Goal: Register for event/course

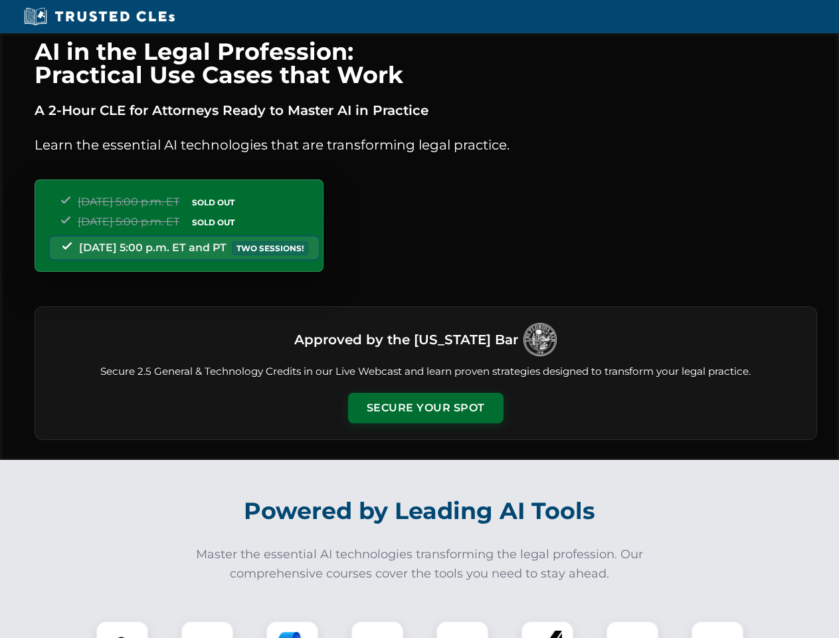
click at [425, 408] on button "Secure Your Spot" at bounding box center [425, 408] width 155 height 31
click at [122, 629] on img at bounding box center [122, 647] width 39 height 39
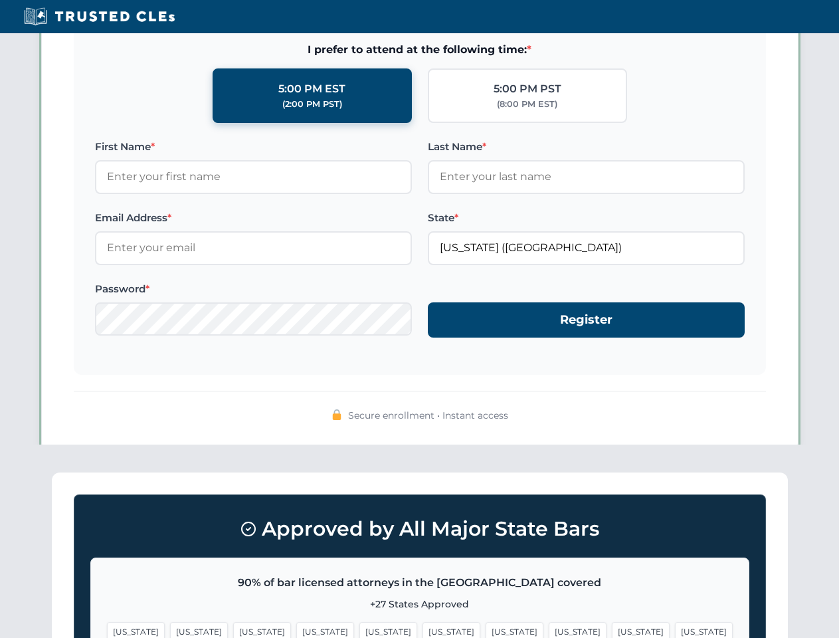
click at [486, 629] on span "[US_STATE]" at bounding box center [515, 631] width 58 height 19
click at [612, 629] on span "[US_STATE]" at bounding box center [641, 631] width 58 height 19
